Goal: Information Seeking & Learning: Learn about a topic

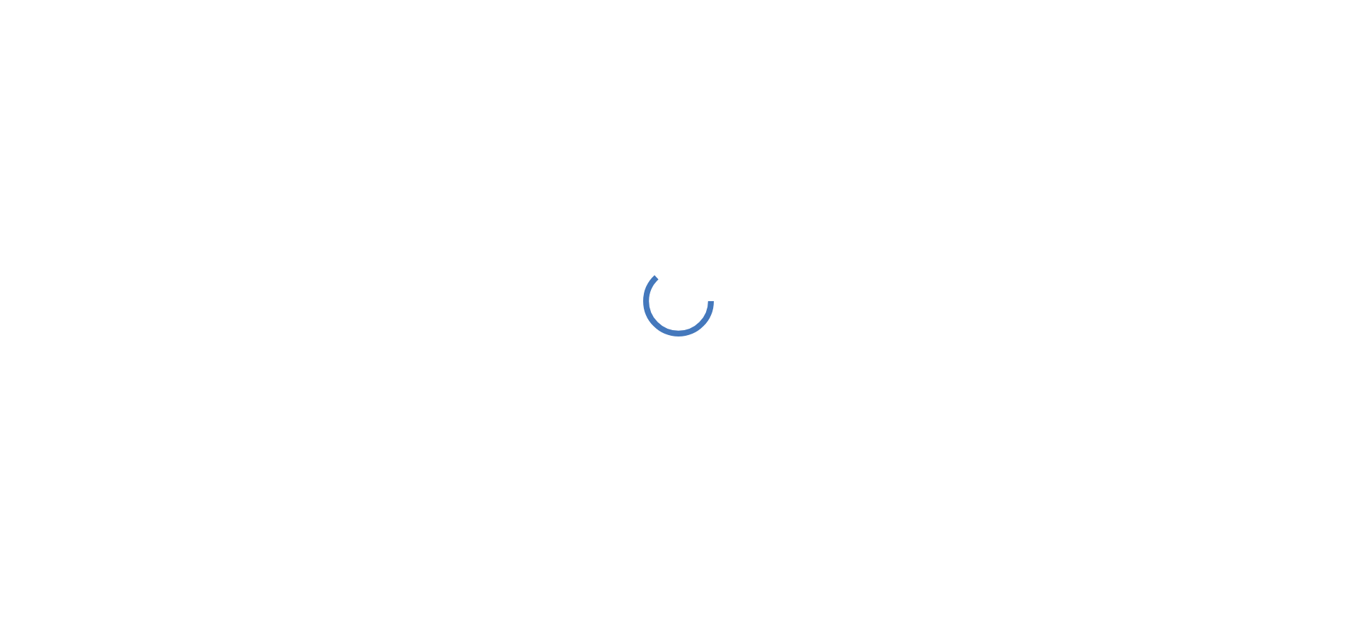
drag, startPoint x: 0, startPoint y: 0, endPoint x: 182, endPoint y: 130, distance: 223.9
click at [182, 130] on div at bounding box center [678, 300] width 1357 height 601
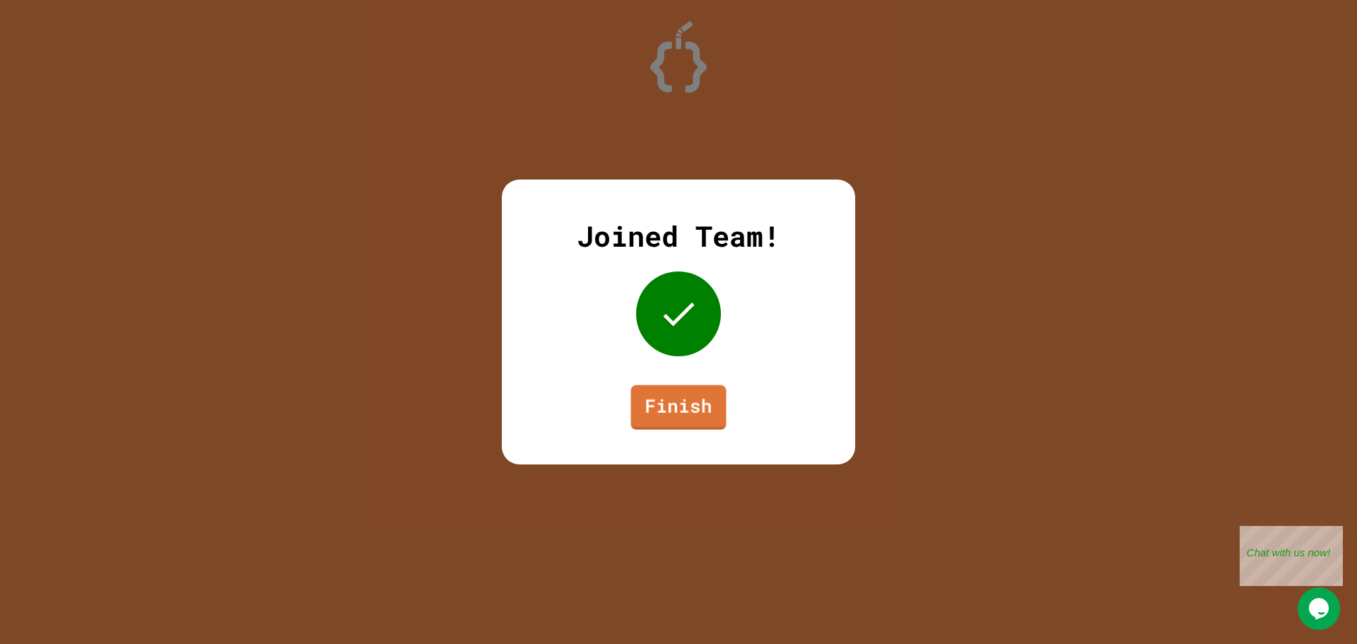
click at [599, 408] on div "Joined Team! Finish" at bounding box center [678, 321] width 353 height 285
click at [640, 402] on link "Finish" at bounding box center [679, 406] width 98 height 46
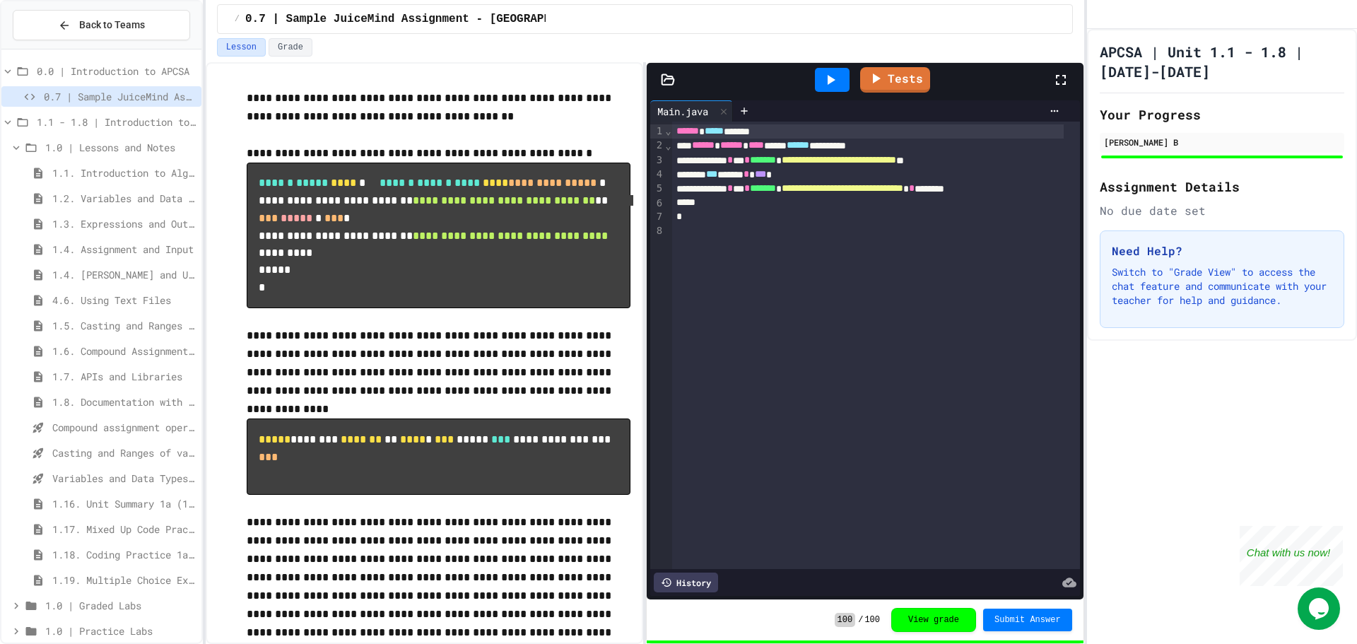
click at [59, 322] on span "1.5. Casting and Ranges of Values" at bounding box center [123, 325] width 143 height 15
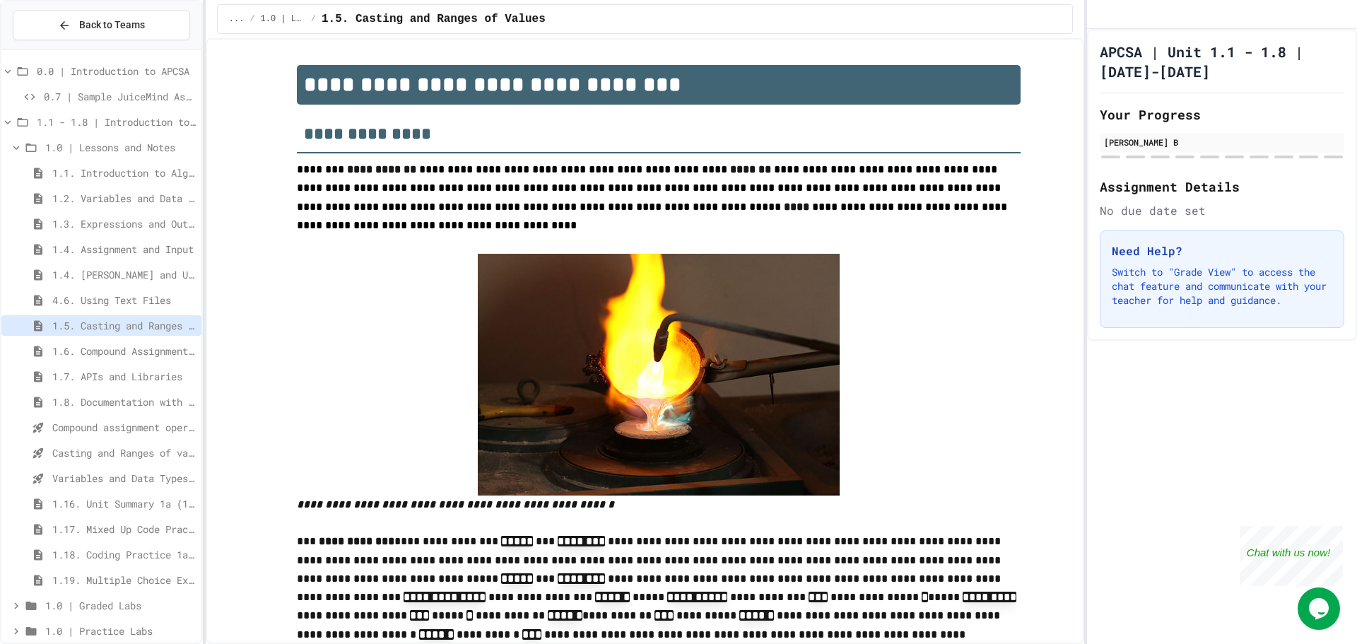
click at [647, 310] on img at bounding box center [659, 375] width 362 height 242
drag, startPoint x: 647, startPoint y: 310, endPoint x: 507, endPoint y: 324, distance: 140.7
click at [507, 324] on img at bounding box center [659, 375] width 362 height 242
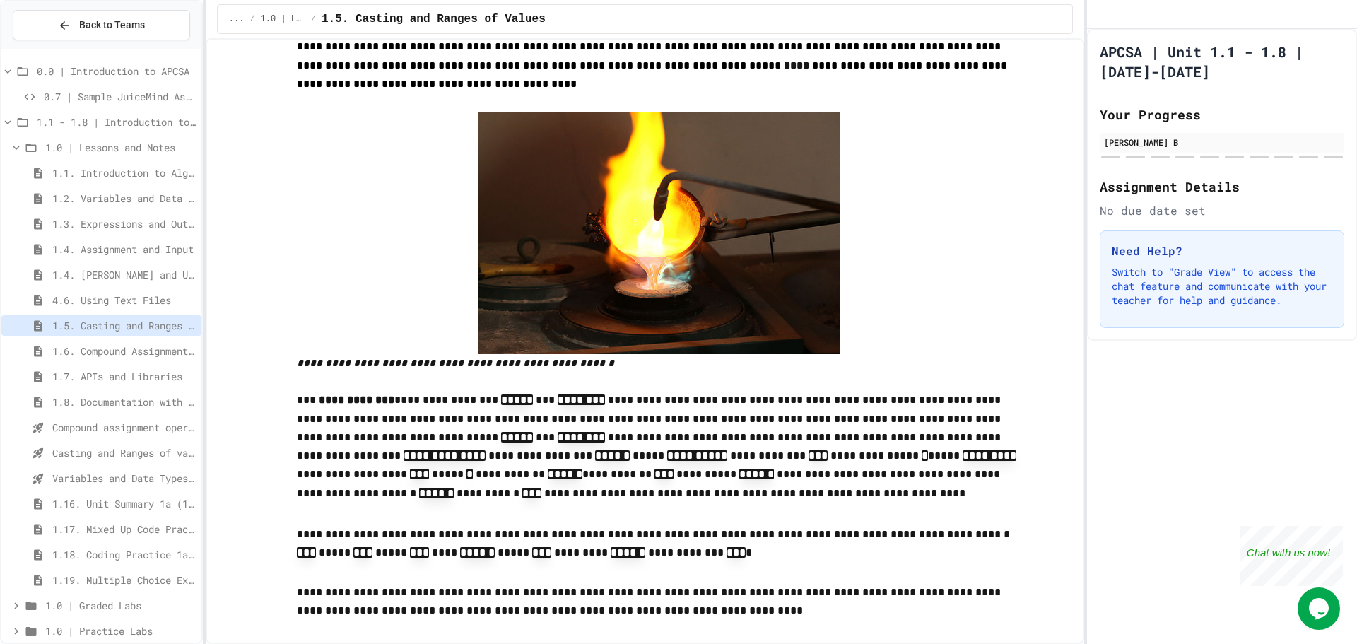
scroll to position [71, 0]
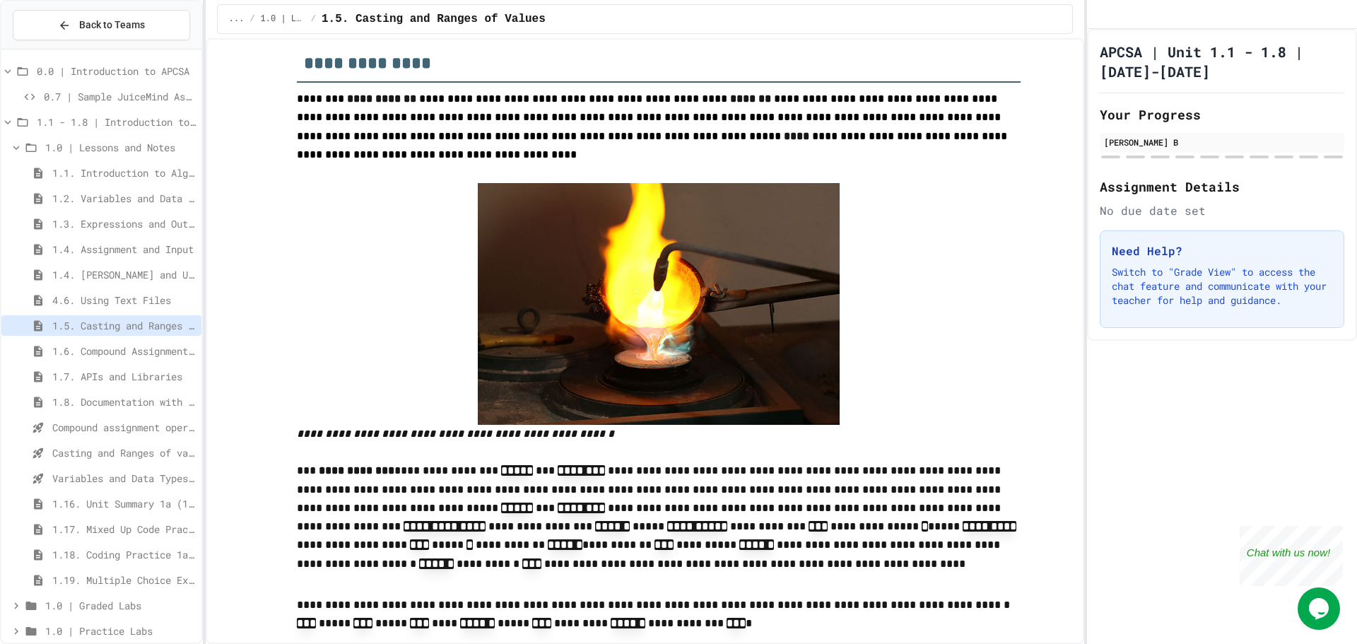
drag, startPoint x: 440, startPoint y: 477, endPoint x: 391, endPoint y: 474, distance: 48.8
click at [391, 474] on p "**********" at bounding box center [659, 519] width 724 height 116
click at [999, 341] on div at bounding box center [659, 304] width 724 height 242
drag, startPoint x: 999, startPoint y: 341, endPoint x: 927, endPoint y: 287, distance: 89.3
click at [927, 287] on div at bounding box center [659, 304] width 724 height 242
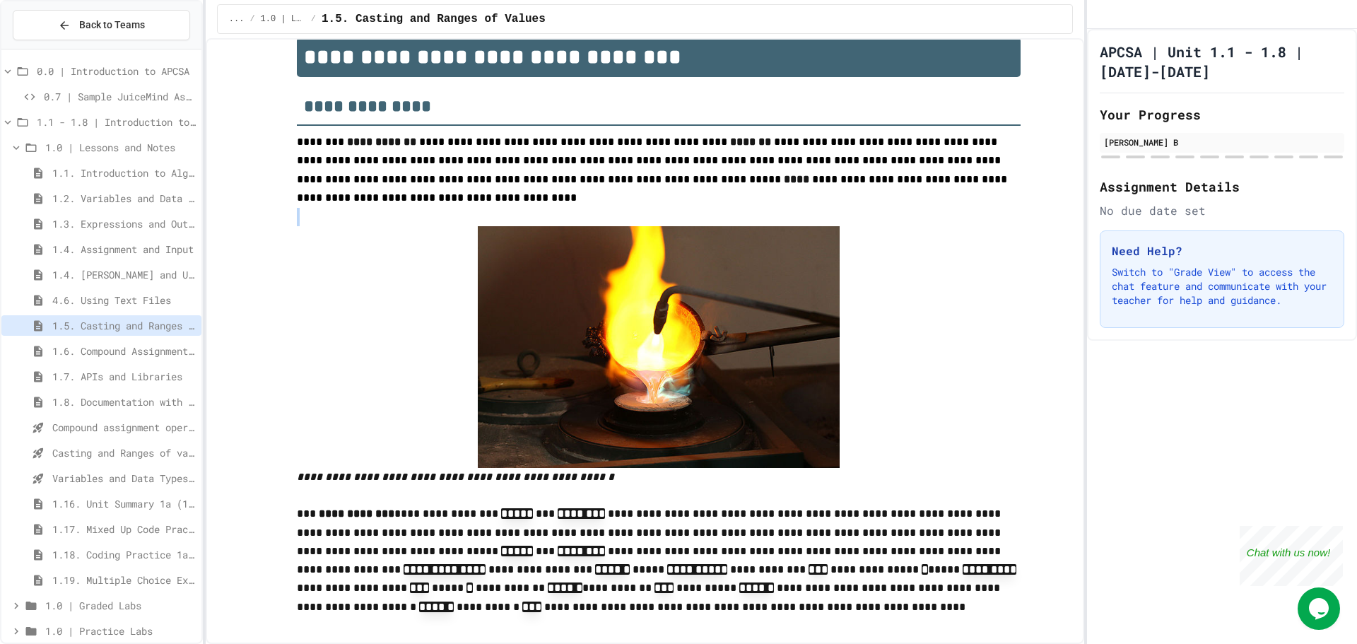
scroll to position [0, 0]
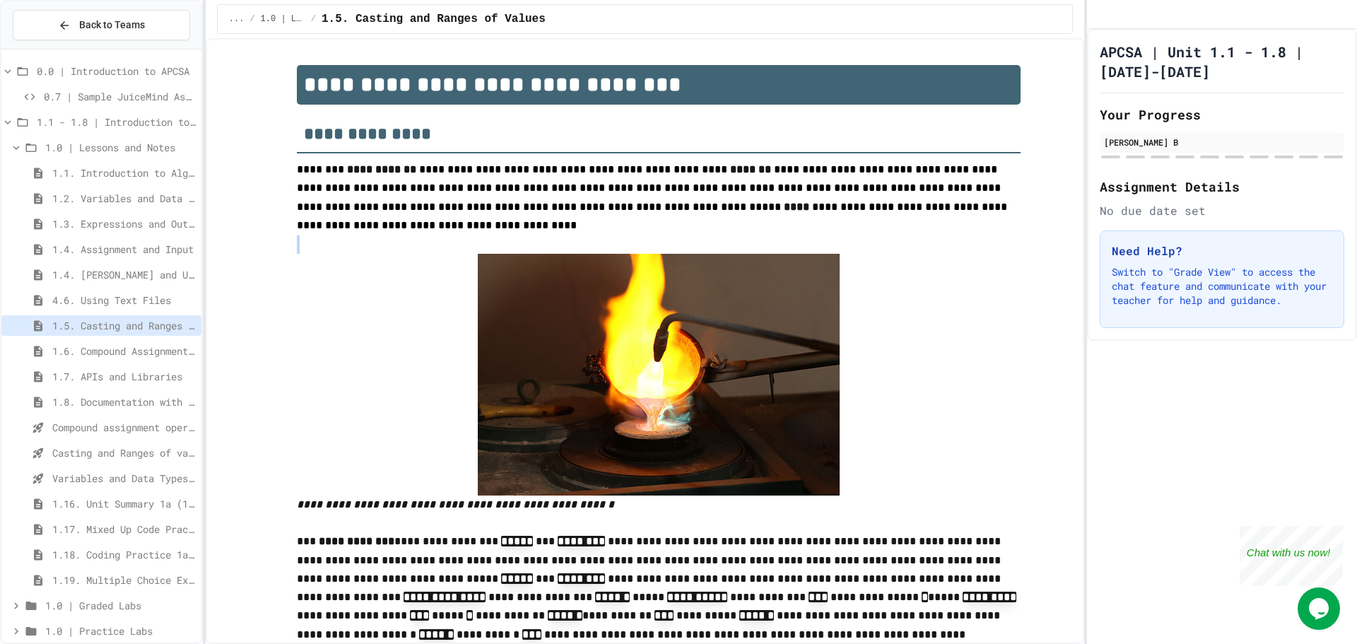
drag, startPoint x: 427, startPoint y: 264, endPoint x: 420, endPoint y: 216, distance: 47.9
drag, startPoint x: 347, startPoint y: 110, endPoint x: 307, endPoint y: 103, distance: 40.2
click at [307, 103] on h1 "**********" at bounding box center [659, 85] width 724 height 40
drag, startPoint x: 537, startPoint y: 139, endPoint x: 506, endPoint y: 139, distance: 31.1
click at [506, 139] on h2 "**********" at bounding box center [659, 129] width 724 height 49
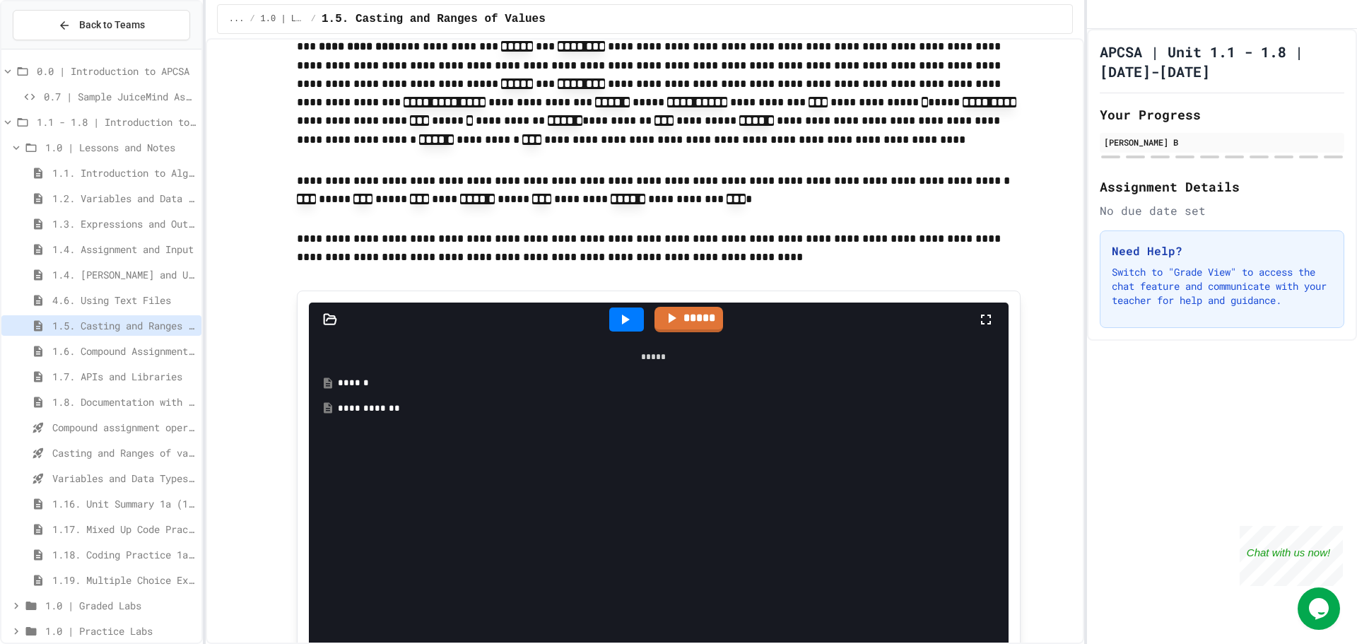
scroll to position [424, 0]
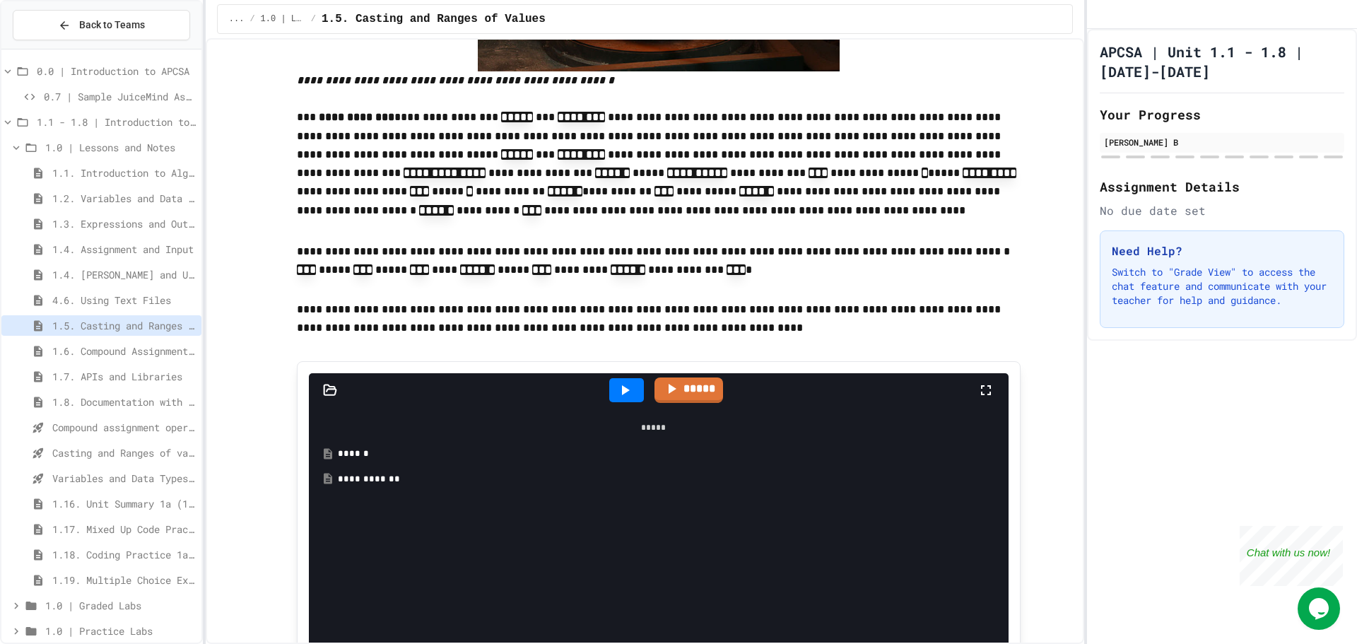
click at [620, 382] on icon at bounding box center [624, 390] width 17 height 17
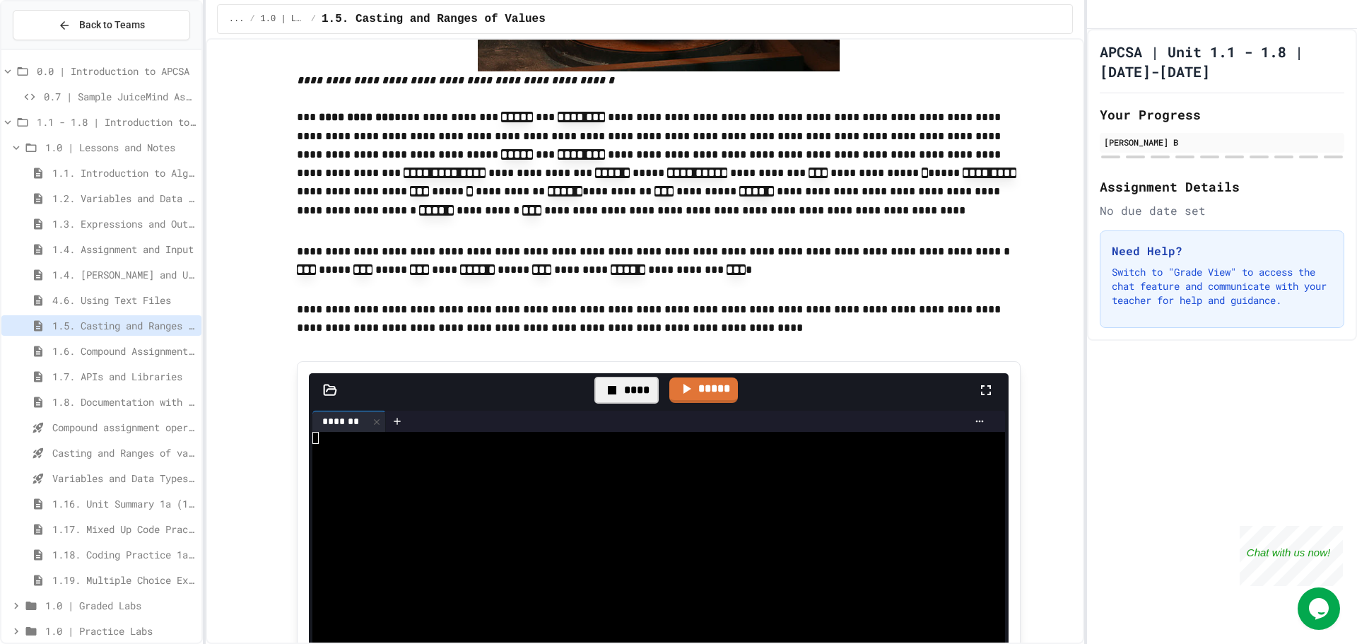
drag, startPoint x: 283, startPoint y: 114, endPoint x: 220, endPoint y: 126, distance: 64.0
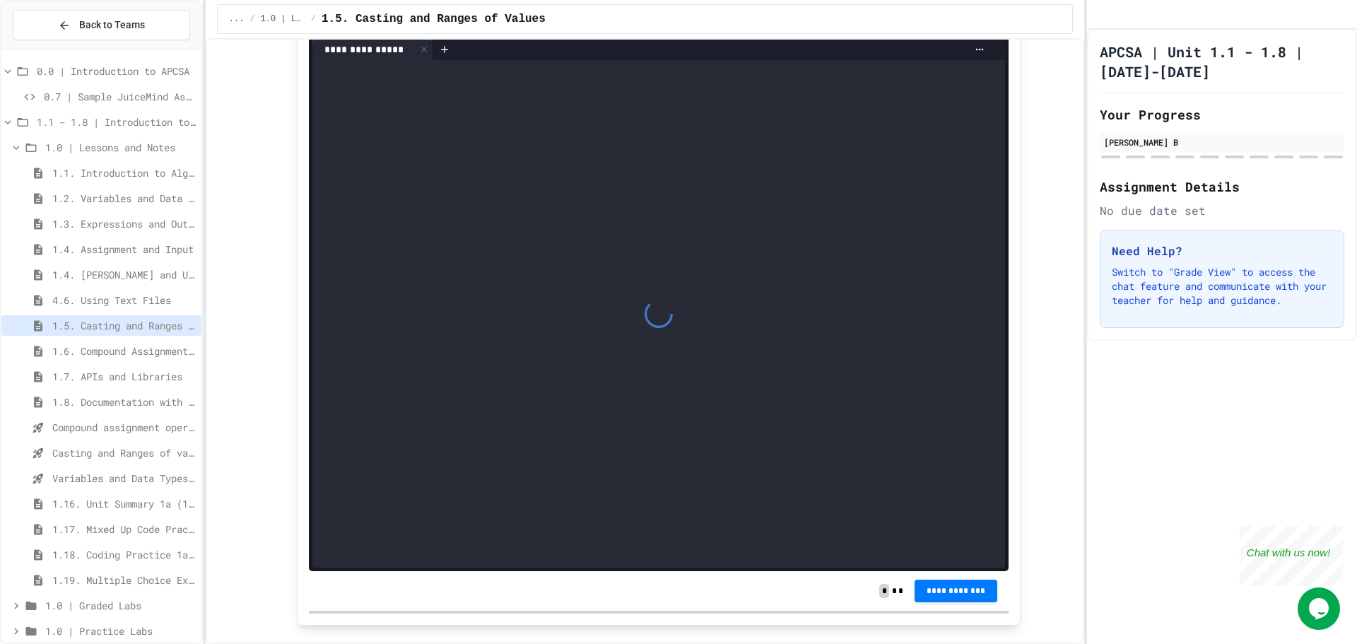
scroll to position [2261, 0]
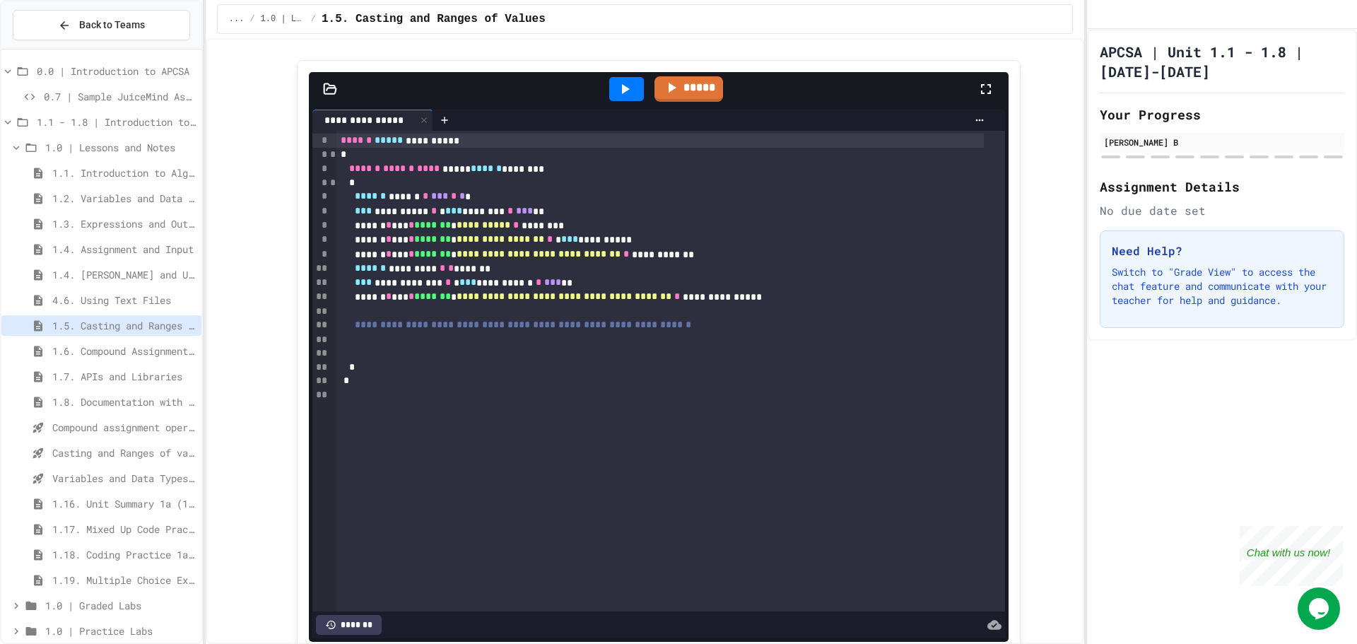
click at [617, 632] on div at bounding box center [692, 625] width 620 height 20
